Goal: Transaction & Acquisition: Purchase product/service

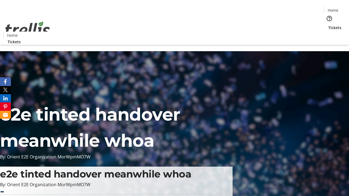
click at [328, 25] on span "Tickets" at bounding box center [334, 28] width 13 height 6
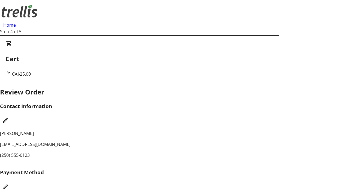
click at [9, 184] on mat-icon "Edit Payment Method" at bounding box center [5, 187] width 7 height 7
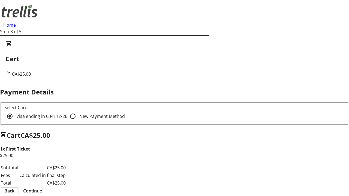
click at [67, 111] on input "New Payment Method" at bounding box center [72, 116] width 11 height 11
radio input "true"
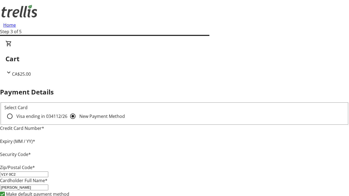
type input "V1Y 0C2"
